Goal: Check status: Check status

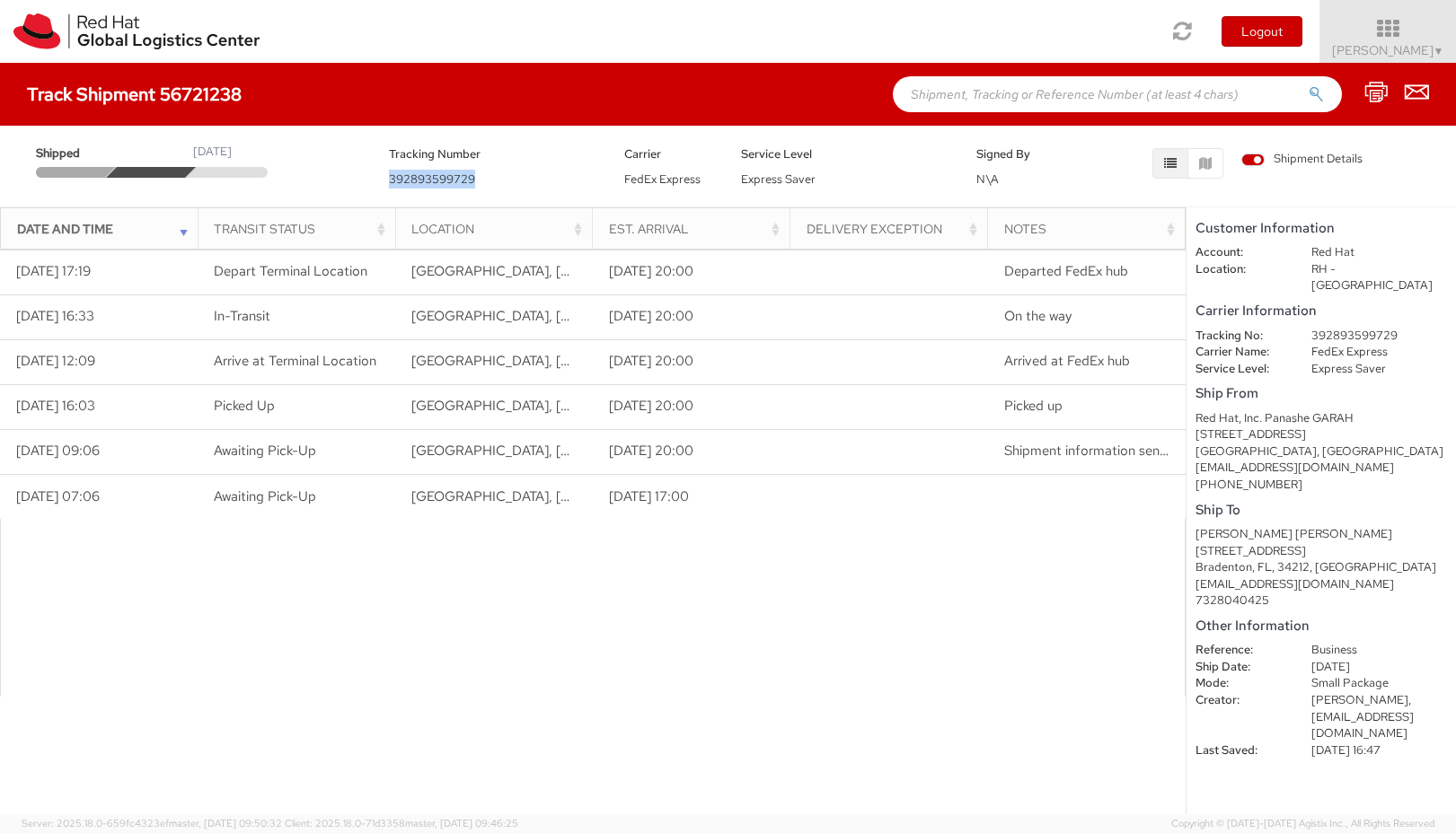
drag, startPoint x: 477, startPoint y: 177, endPoint x: 381, endPoint y: 185, distance: 96.3
click at [381, 185] on div "Tracking Number 392893599729" at bounding box center [493, 167] width 235 height 45
drag, startPoint x: 1398, startPoint y: 316, endPoint x: 1305, endPoint y: 329, distance: 93.9
click at [1304, 328] on dl "Tracking No: 392893599729 Carrier Name: FedEx Express Service Level: Express Sa…" at bounding box center [1322, 352] width 278 height 50
copy dl "Carrier Name:"
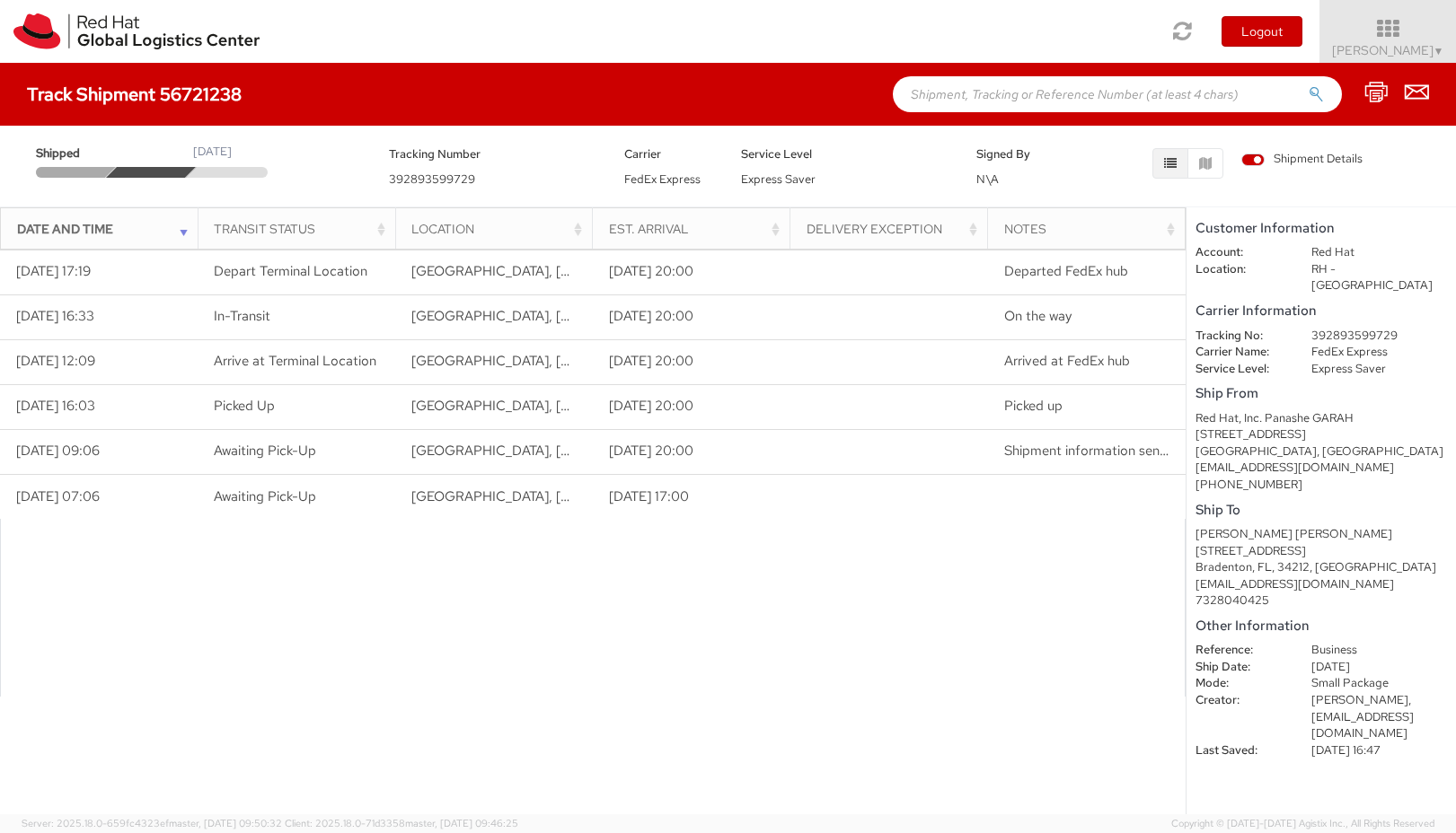
click at [500, 176] on div "Tracking Number 392893599729" at bounding box center [493, 167] width 235 height 45
drag, startPoint x: 1312, startPoint y: 317, endPoint x: 1404, endPoint y: 317, distance: 92.0
click at [1403, 327] on dd "392893599729" at bounding box center [1380, 335] width 163 height 17
copy dd "392893599729"
